Goal: Task Accomplishment & Management: Manage account settings

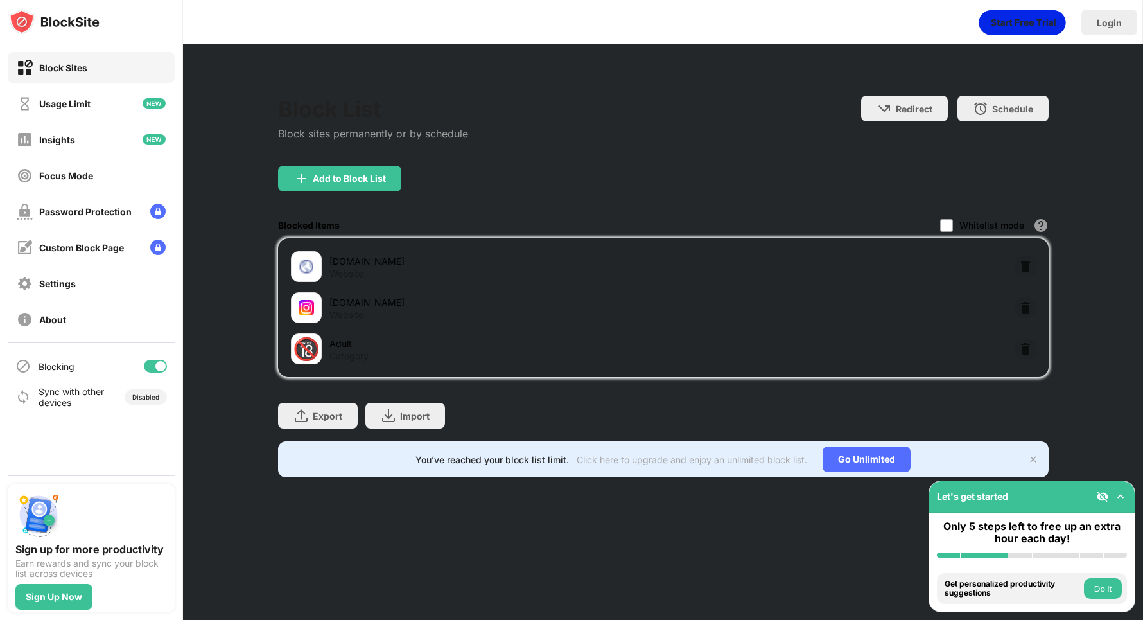
click at [312, 265] on img at bounding box center [306, 266] width 15 height 15
click at [946, 221] on div at bounding box center [946, 225] width 13 height 13
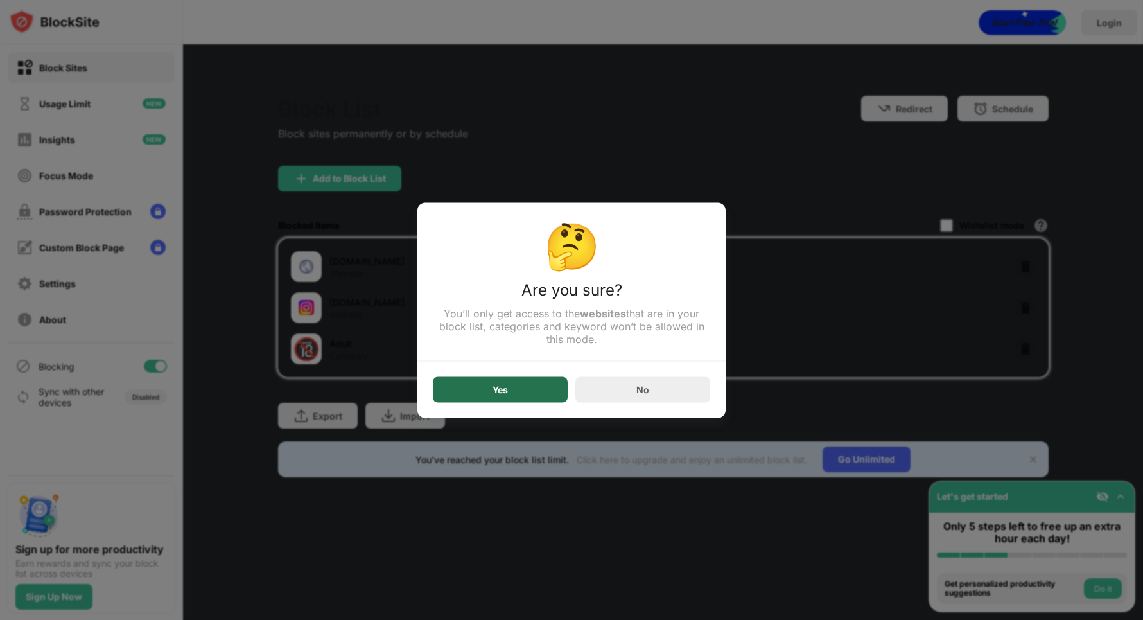
click at [511, 400] on div "Yes" at bounding box center [500, 389] width 135 height 26
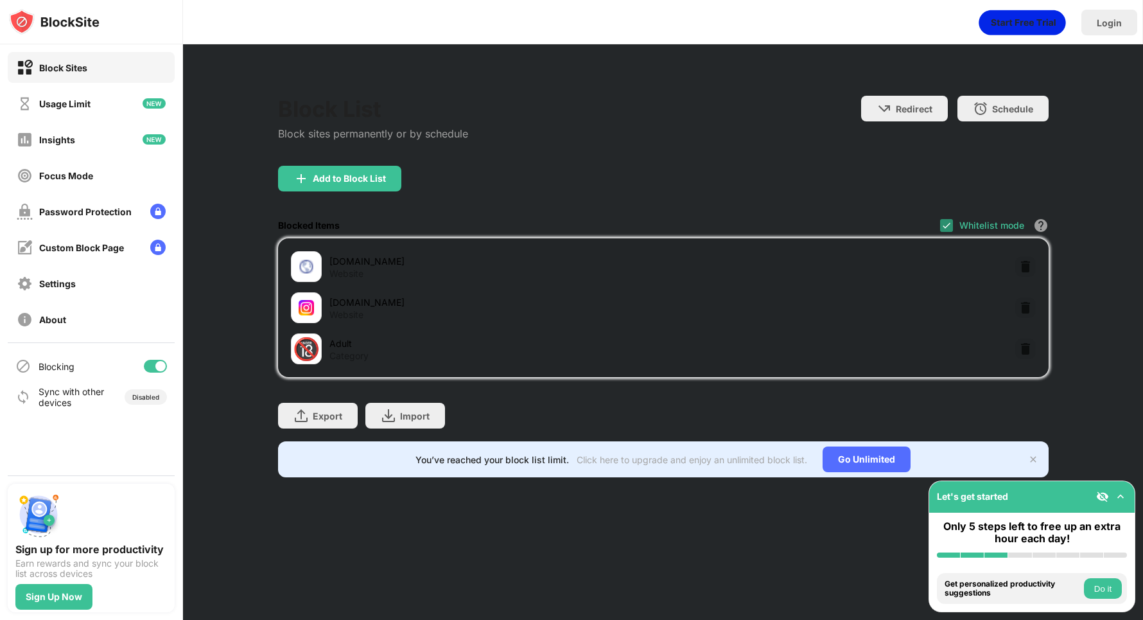
click at [947, 224] on img at bounding box center [947, 225] width 10 height 10
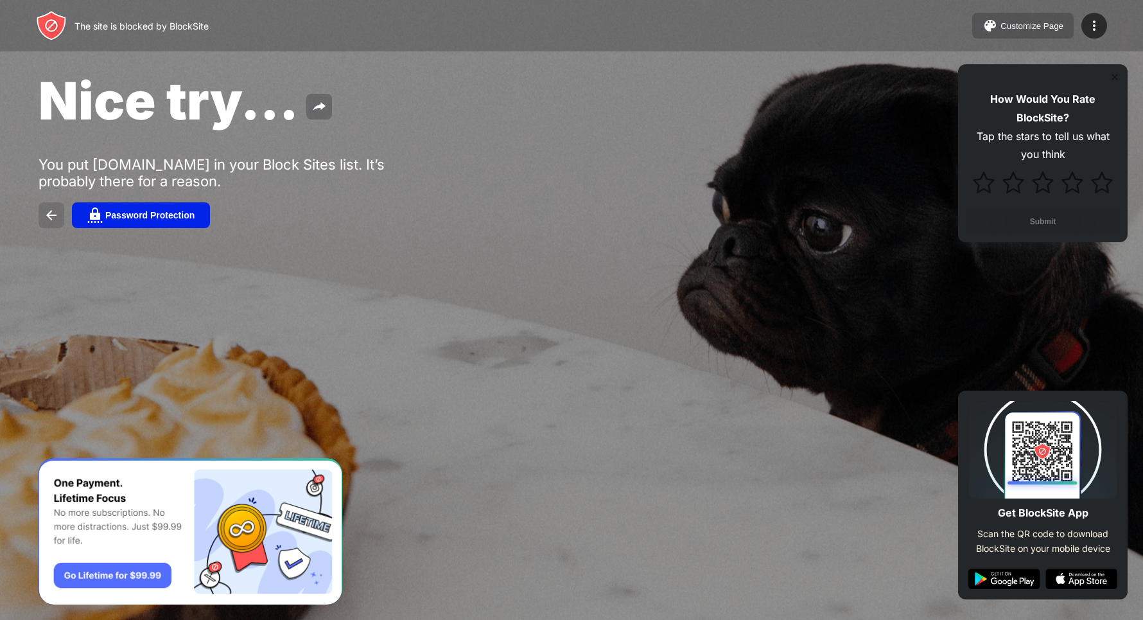
click at [55, 215] on img at bounding box center [51, 214] width 15 height 15
click at [148, 216] on div "Password Protection" at bounding box center [149, 215] width 89 height 10
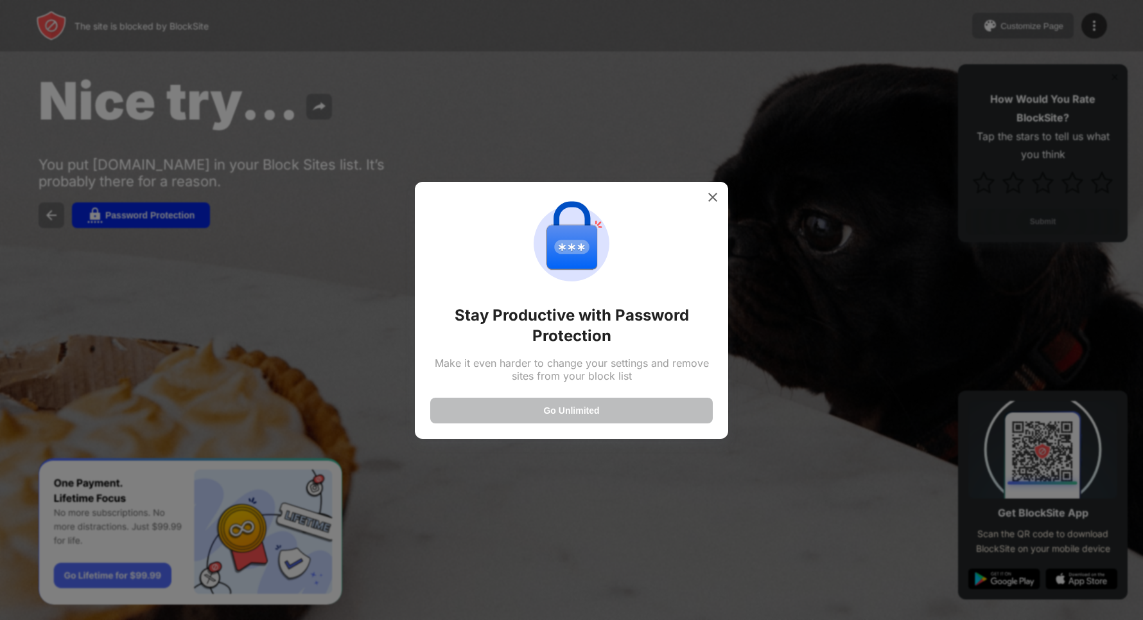
click at [497, 466] on div at bounding box center [571, 310] width 1143 height 620
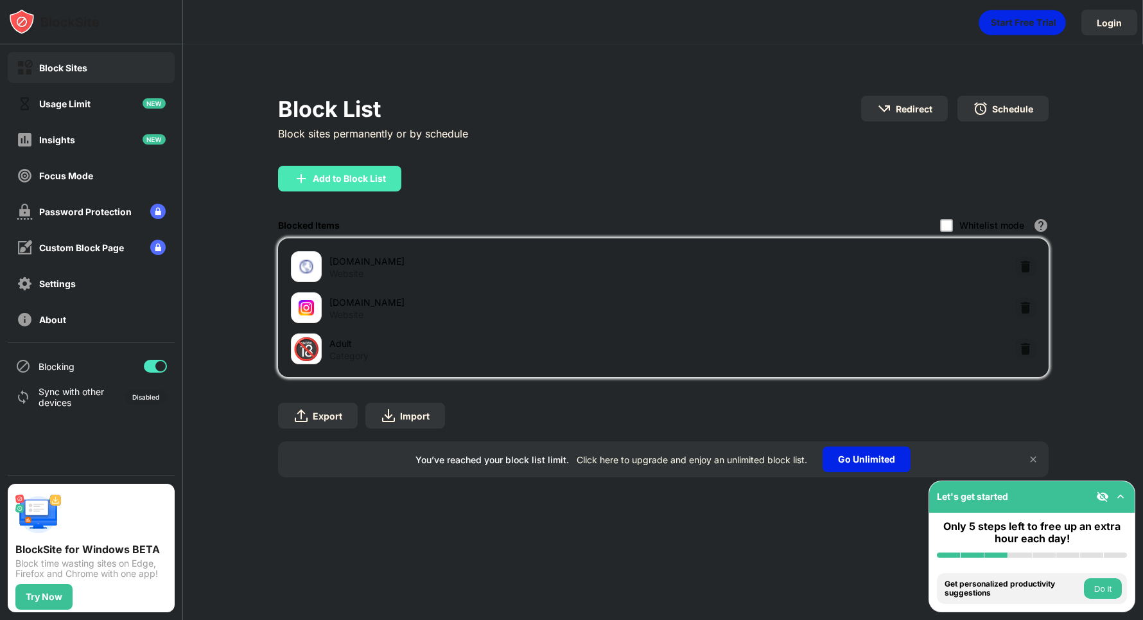
click at [942, 203] on div "Add to Block List" at bounding box center [663, 189] width 771 height 46
click at [944, 206] on div "Add to Block List" at bounding box center [663, 189] width 771 height 46
click at [944, 222] on div at bounding box center [946, 225] width 13 height 13
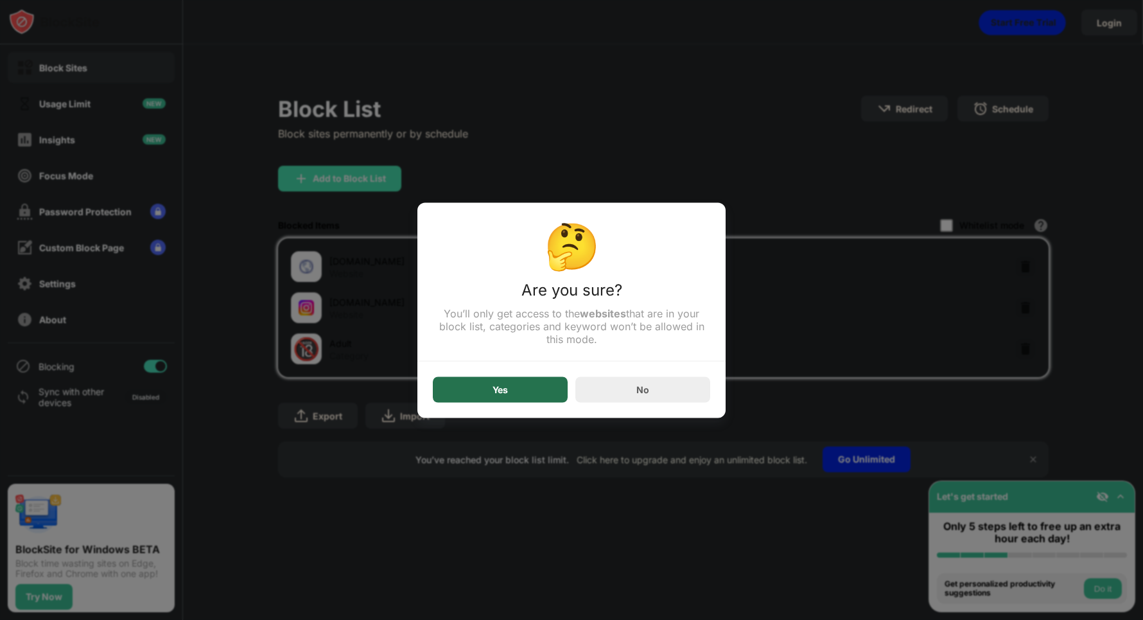
click at [538, 388] on div "Yes" at bounding box center [500, 389] width 135 height 26
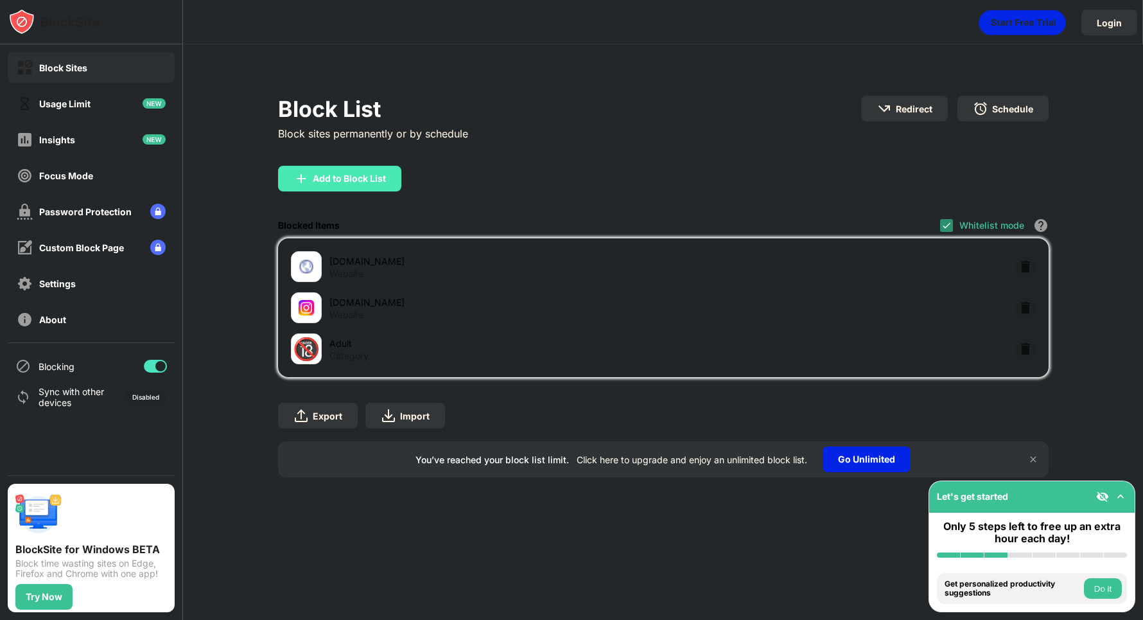
click at [948, 222] on img at bounding box center [947, 225] width 10 height 10
click at [1026, 308] on img at bounding box center [1025, 307] width 13 height 13
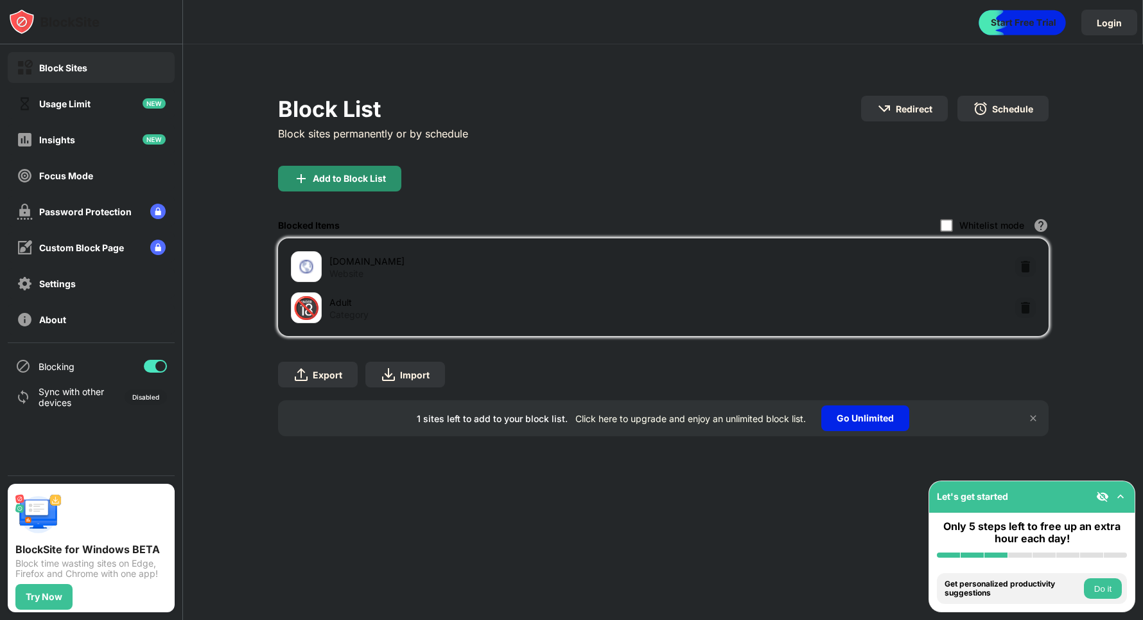
click at [355, 168] on div "Add to Block List" at bounding box center [339, 179] width 123 height 26
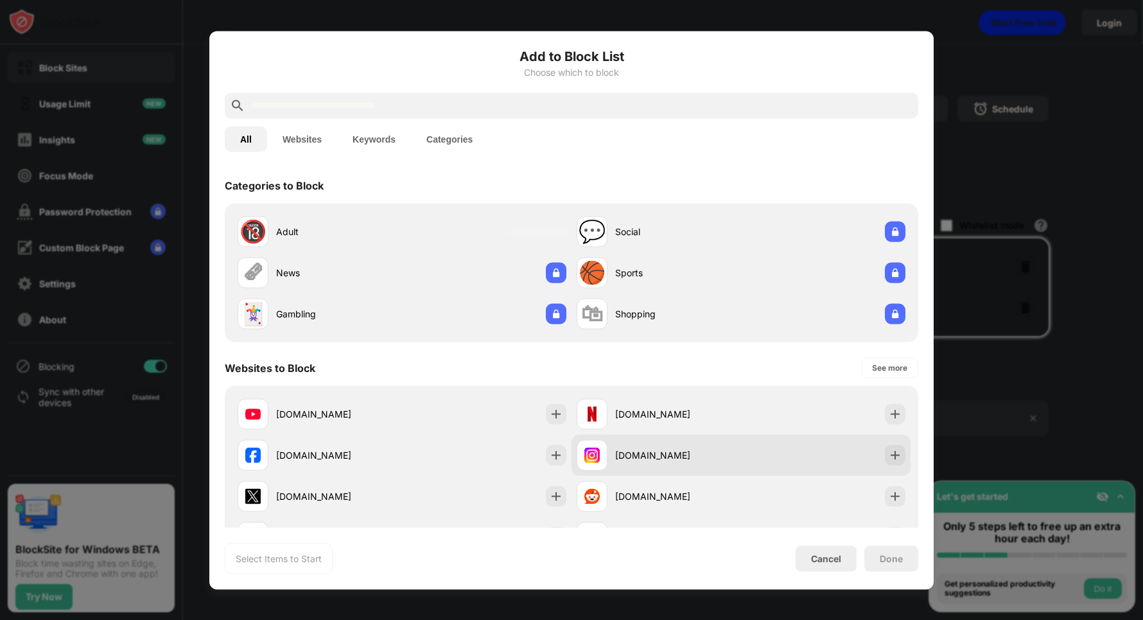
click at [708, 456] on div "instagram.com" at bounding box center [678, 454] width 126 height 13
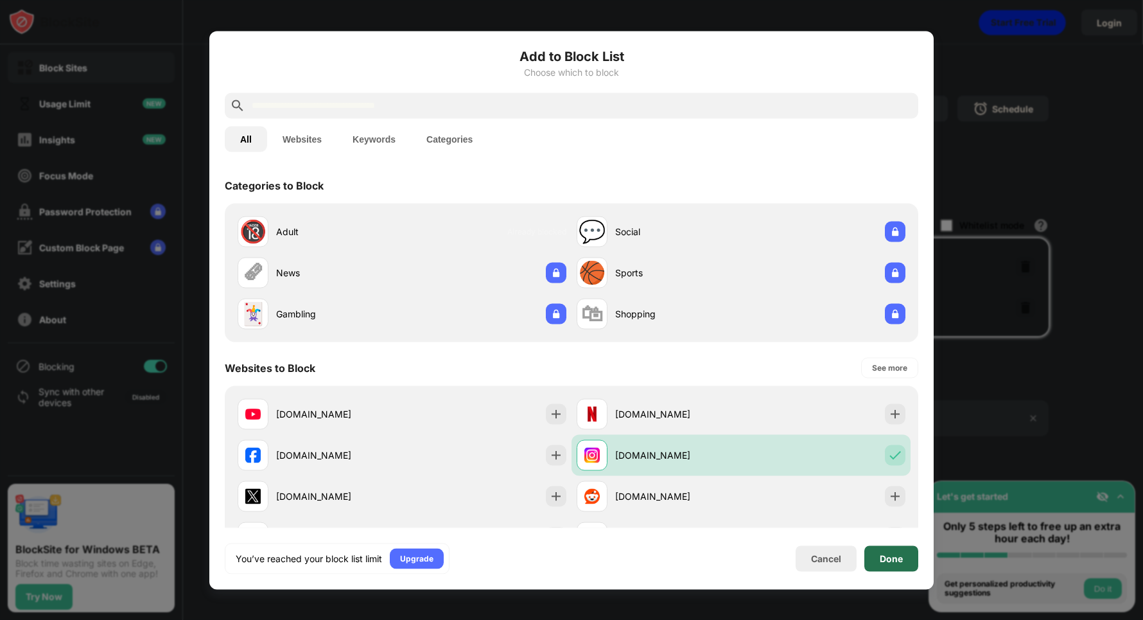
click at [900, 560] on div "Done" at bounding box center [891, 558] width 23 height 10
